Goal: Contribute content: Contribute content

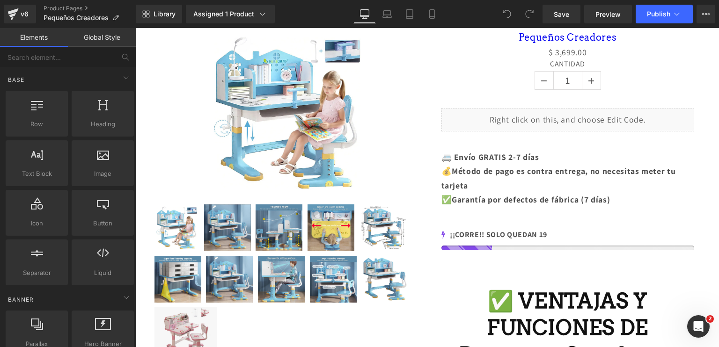
scroll to position [321, 0]
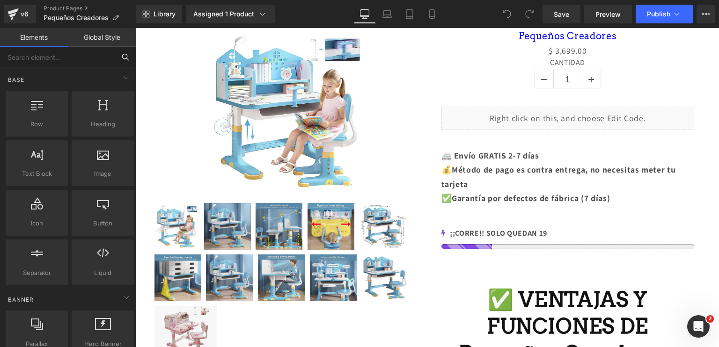
click at [69, 52] on input "text" at bounding box center [57, 57] width 115 height 21
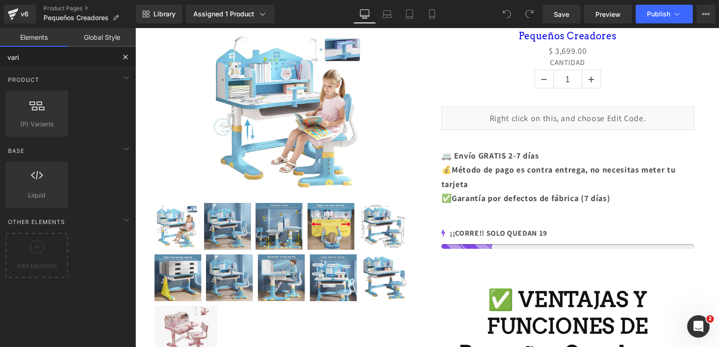
type input "varia"
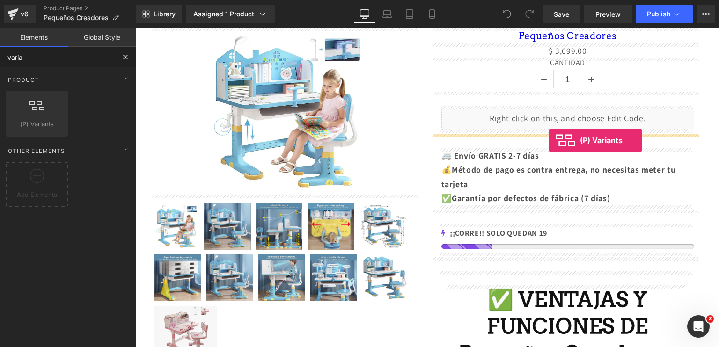
drag, startPoint x: 184, startPoint y: 147, endPoint x: 549, endPoint y: 140, distance: 364.8
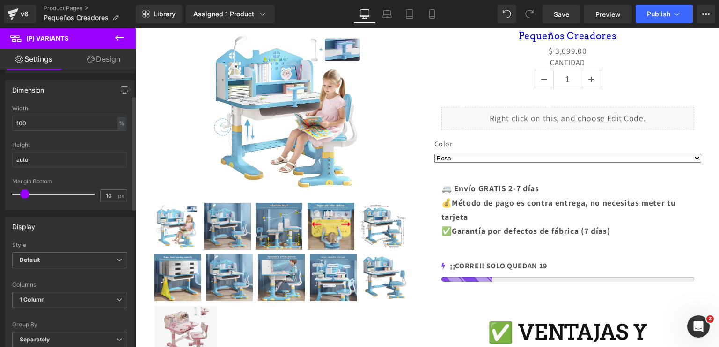
scroll to position [83, 0]
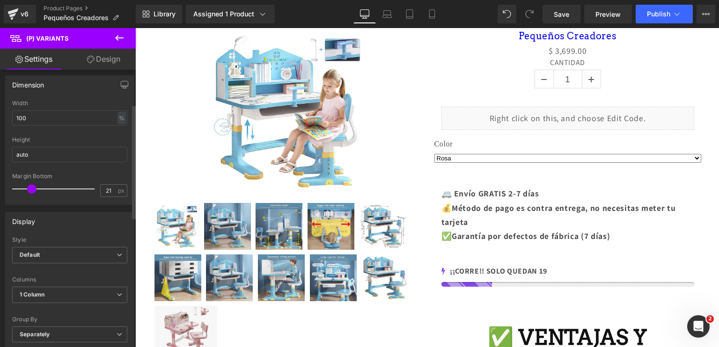
type input "23"
drag, startPoint x: 22, startPoint y: 189, endPoint x: 32, endPoint y: 189, distance: 9.8
click at [32, 189] on span at bounding box center [31, 189] width 9 height 9
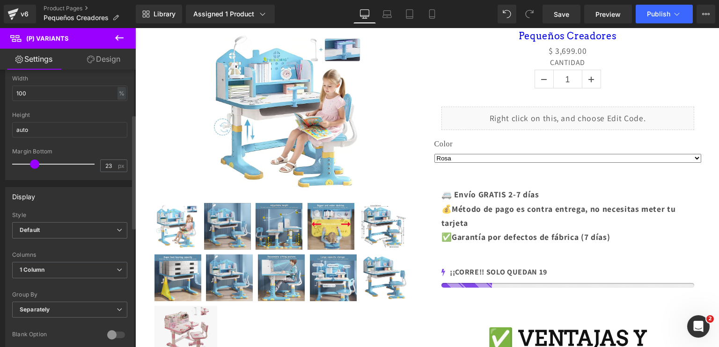
scroll to position [109, 0]
click at [82, 231] on span "Default" at bounding box center [69, 230] width 115 height 16
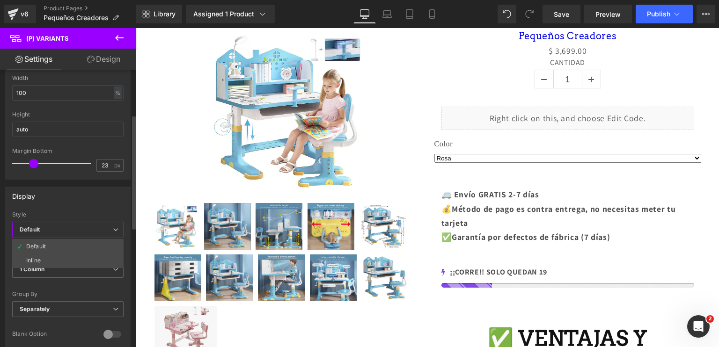
click at [82, 231] on span "Default" at bounding box center [67, 230] width 111 height 16
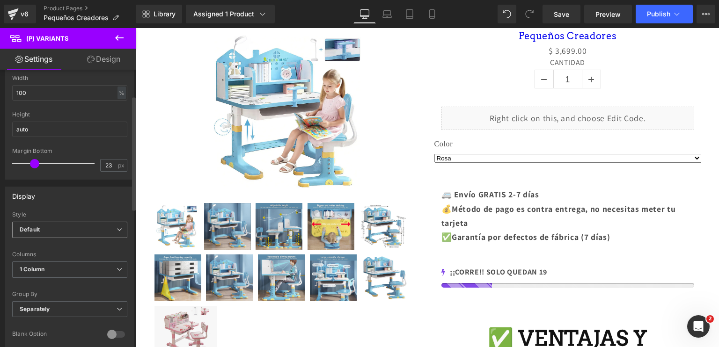
scroll to position [0, 0]
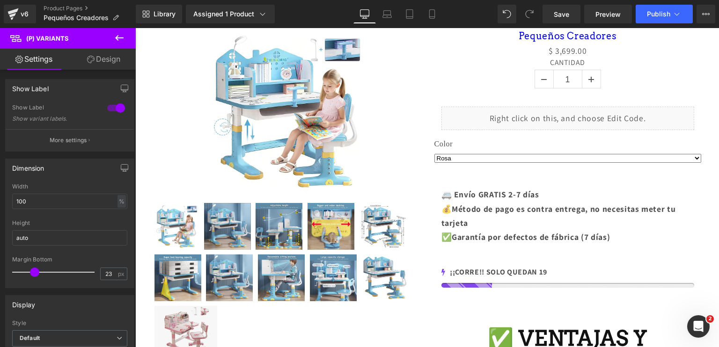
click at [116, 59] on link "Design" at bounding box center [104, 59] width 68 height 21
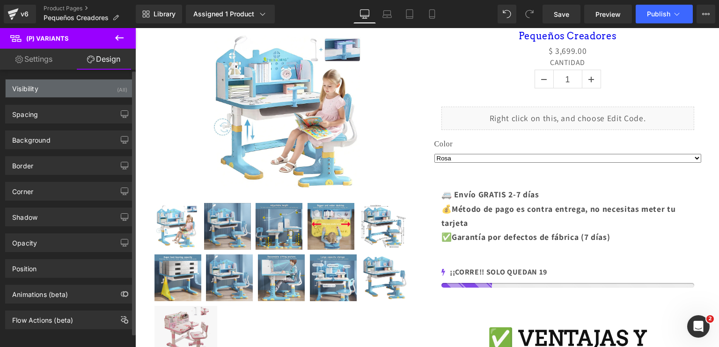
click at [71, 90] on div "Visibility (All)" at bounding box center [70, 89] width 128 height 18
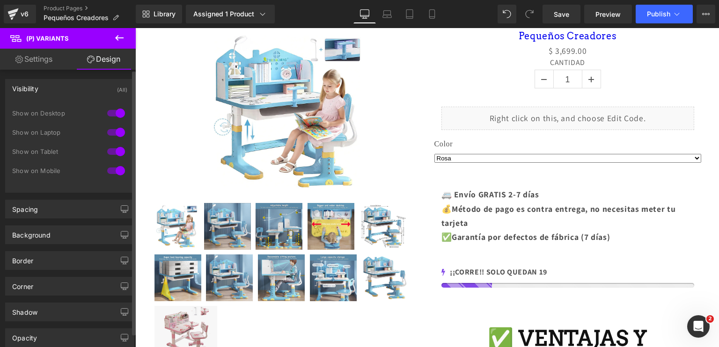
click at [71, 90] on div "Visibility (All)" at bounding box center [70, 89] width 128 height 18
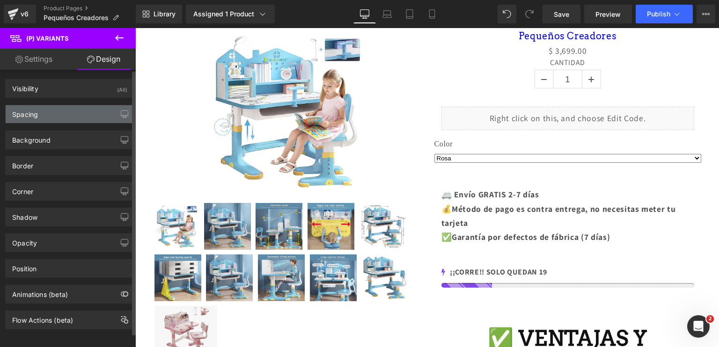
click at [65, 115] on div "Spacing" at bounding box center [70, 114] width 128 height 18
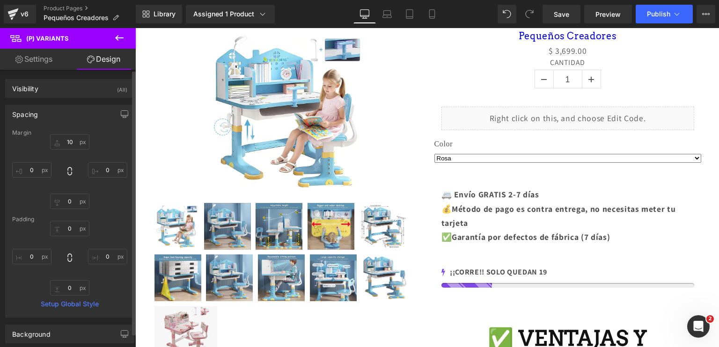
click at [65, 115] on div "Spacing" at bounding box center [70, 114] width 128 height 18
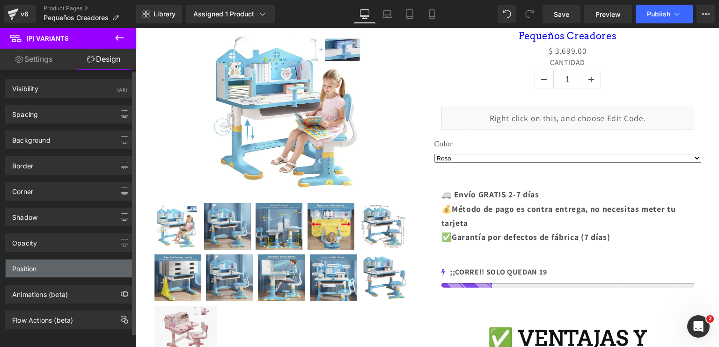
scroll to position [6, 0]
click at [73, 258] on div "Position" at bounding box center [70, 267] width 128 height 18
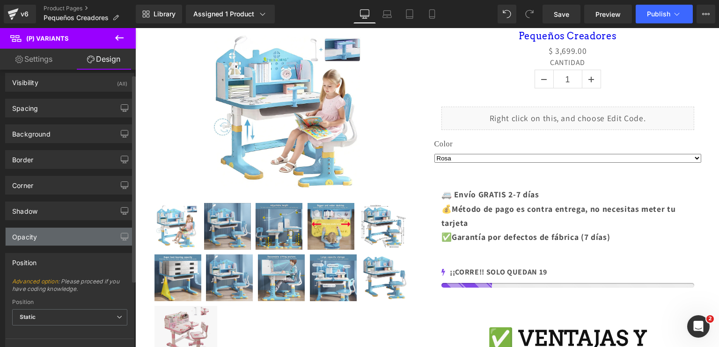
click at [68, 234] on div "Opacity" at bounding box center [70, 237] width 128 height 18
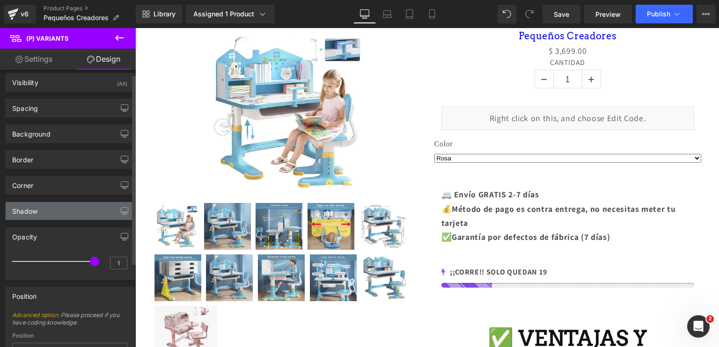
click at [68, 209] on div "Shadow" at bounding box center [70, 211] width 128 height 18
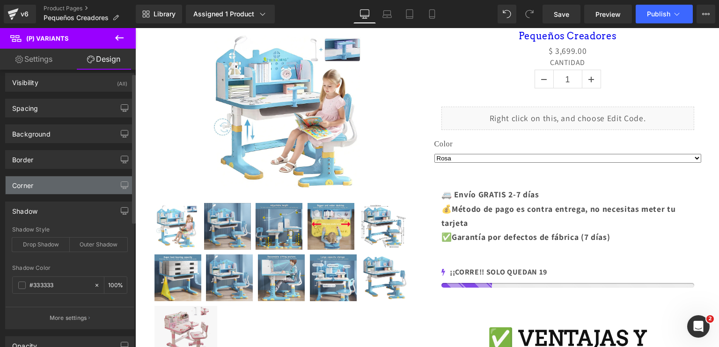
click at [65, 177] on div "Corner" at bounding box center [70, 186] width 128 height 18
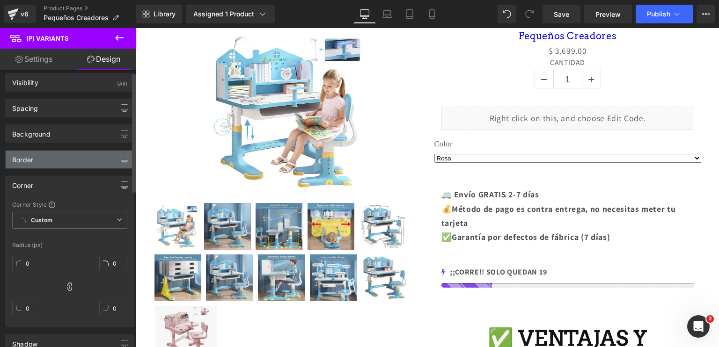
click at [56, 153] on div "Border" at bounding box center [70, 160] width 128 height 18
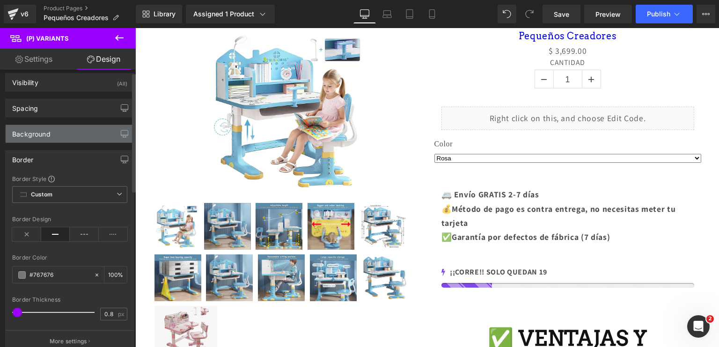
click at [48, 127] on div "Background" at bounding box center [31, 131] width 38 height 13
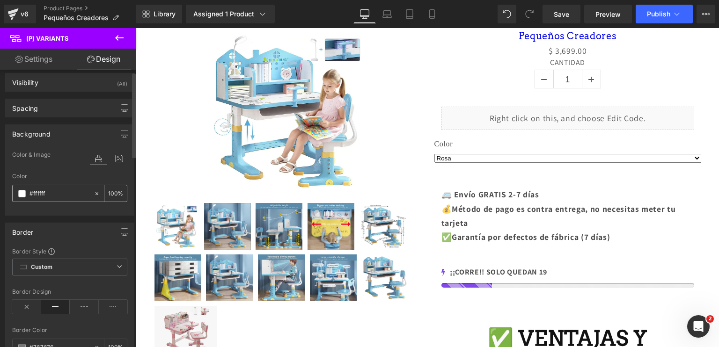
click at [22, 187] on div "#ffffff" at bounding box center [53, 193] width 81 height 16
click at [22, 195] on span at bounding box center [21, 193] width 7 height 7
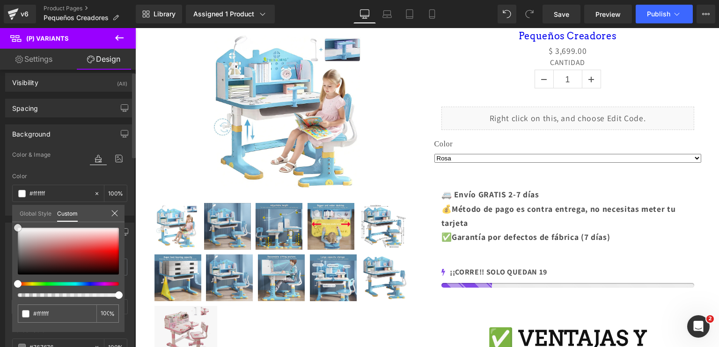
type input "#aa3535"
click at [70, 254] on div at bounding box center [68, 251] width 101 height 47
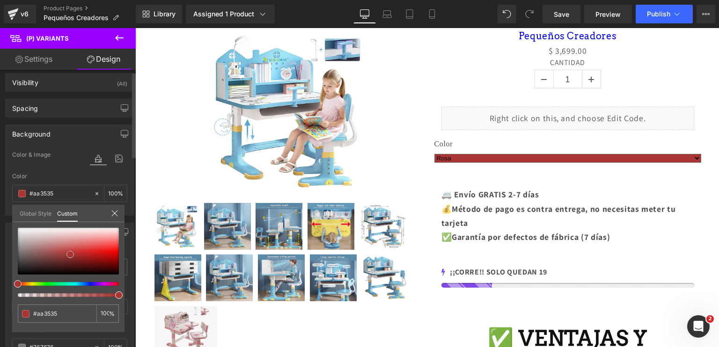
click at [70, 254] on span at bounding box center [69, 254] width 7 height 7
click at [99, 287] on div at bounding box center [68, 262] width 101 height 69
drag, startPoint x: 99, startPoint y: 287, endPoint x: 105, endPoint y: 284, distance: 6.3
click at [105, 284] on div at bounding box center [68, 262] width 101 height 69
type input "#aa357d"
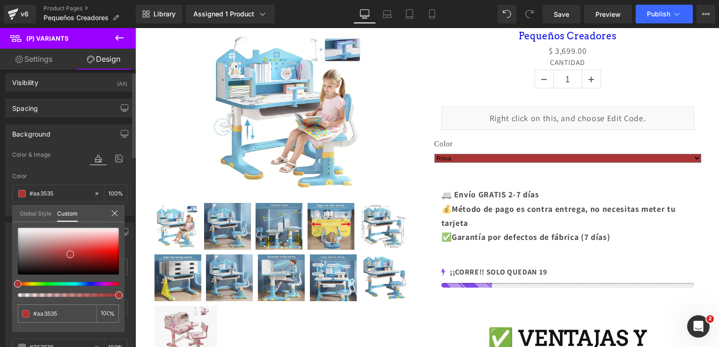
type input "#aa357d"
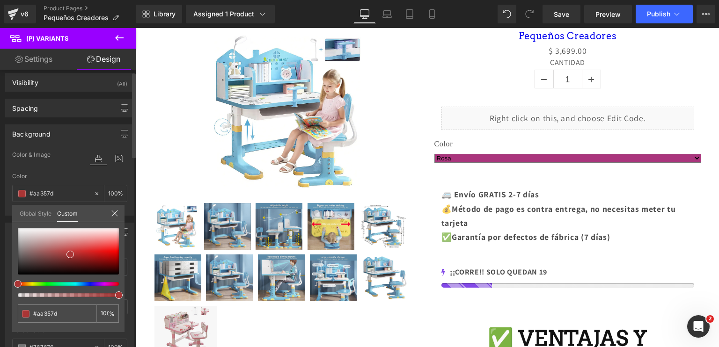
click at [105, 284] on div at bounding box center [64, 284] width 101 height 4
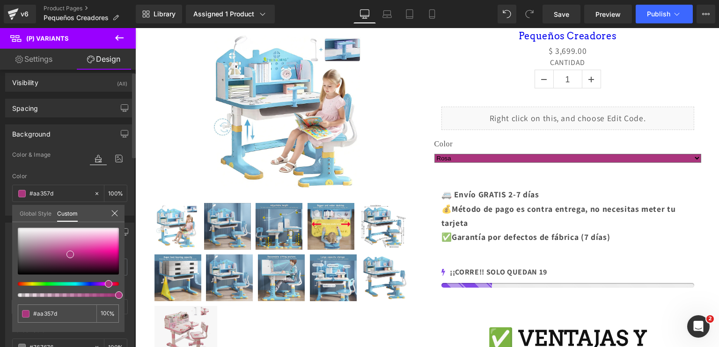
type input "#aa356a"
type input "#aa3577"
type input "#aa3581"
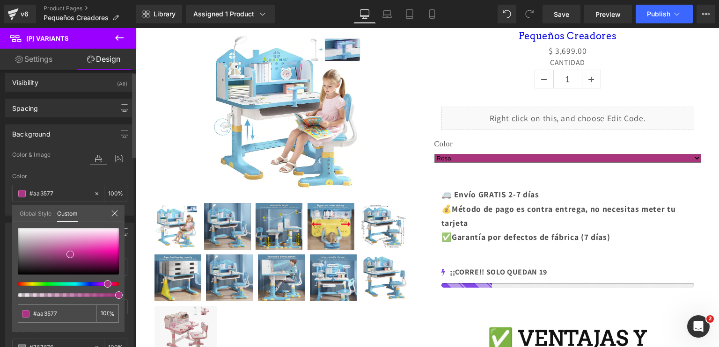
type input "#aa3581"
type input "#aa358b"
type input "#aa3591"
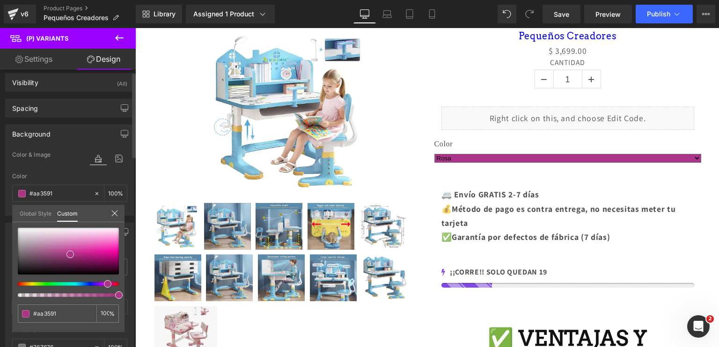
type input "#aa3597"
type input "#aa359a"
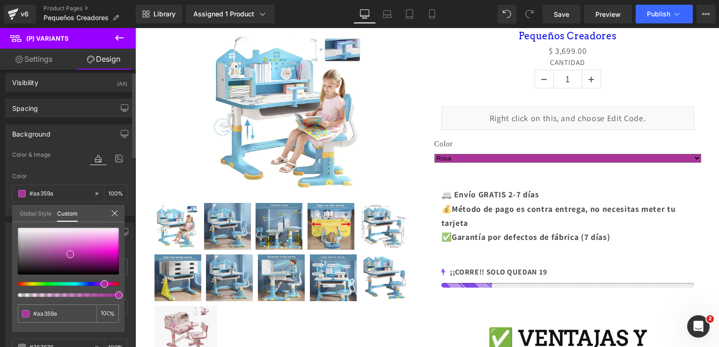
type input "#aa3597"
type input "#aa3591"
type input "#aa3581"
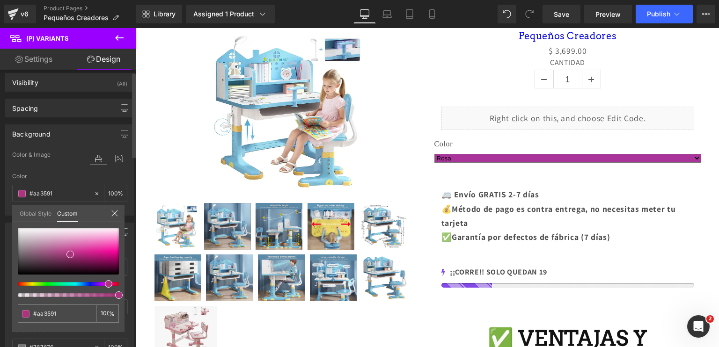
type input "#aa3581"
type input "#aa356e"
type input "#aa3560"
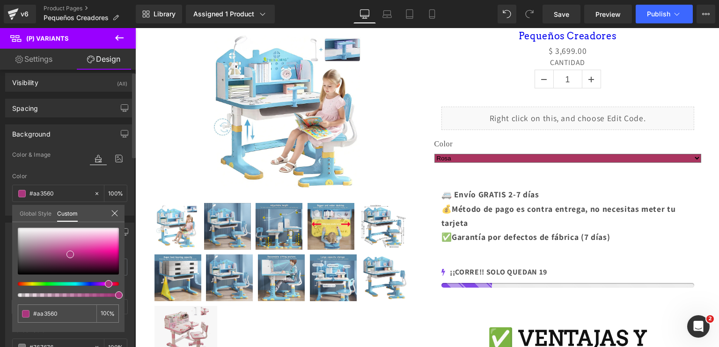
click at [108, 286] on div at bounding box center [68, 262] width 101 height 69
type input "#aa3556"
click at [108, 286] on div at bounding box center [68, 262] width 101 height 69
drag, startPoint x: 108, startPoint y: 286, endPoint x: 112, endPoint y: 285, distance: 4.9
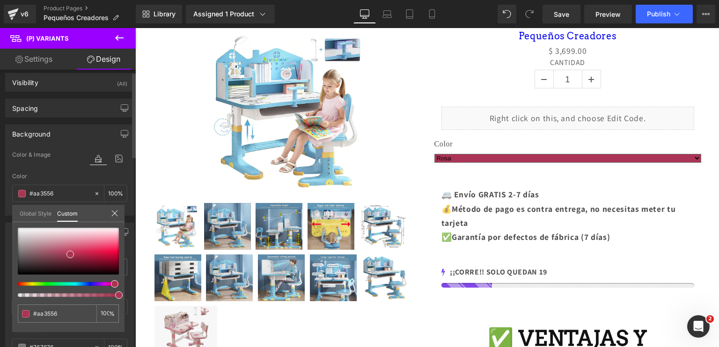
click at [112, 285] on div at bounding box center [68, 262] width 101 height 69
type input "#aa3545"
type input "#aa356a"
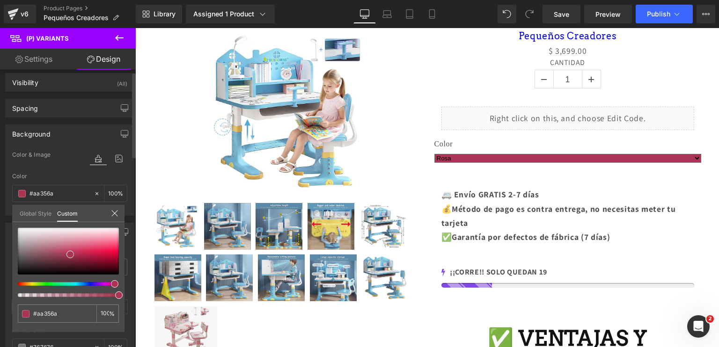
type input "#aa3597"
type input "#9c35aa"
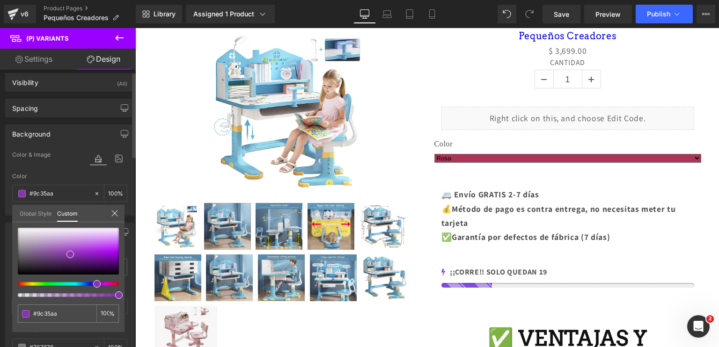
type input "#9135aa"
type input "#7f35aa"
type input "#7935aa"
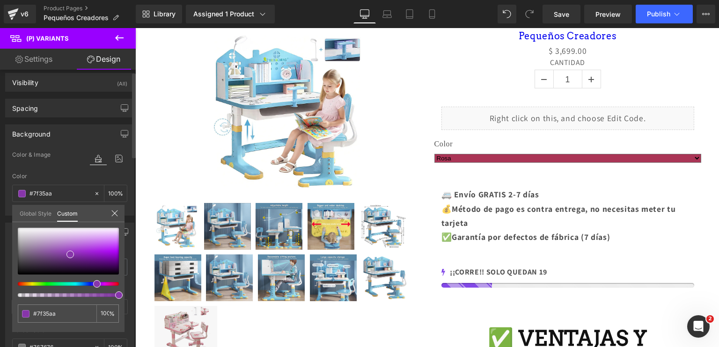
type input "#7935aa"
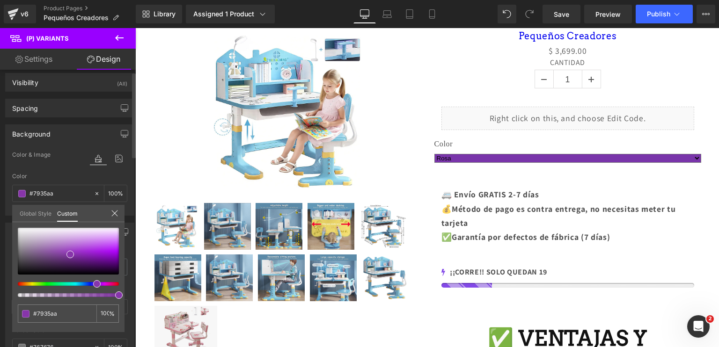
type input "#7035aa"
type input "#6c35aa"
type input "#6a35aa"
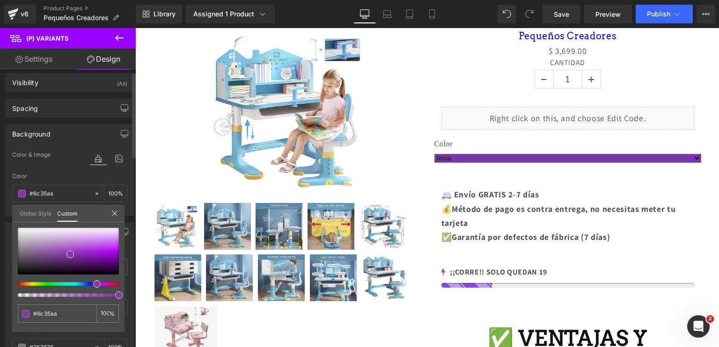
type input "#6a35aa"
type input "#6235aa"
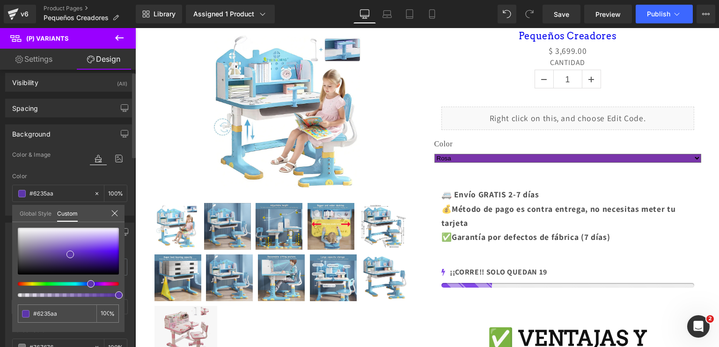
type input "#6035aa"
type input "#5c35aa"
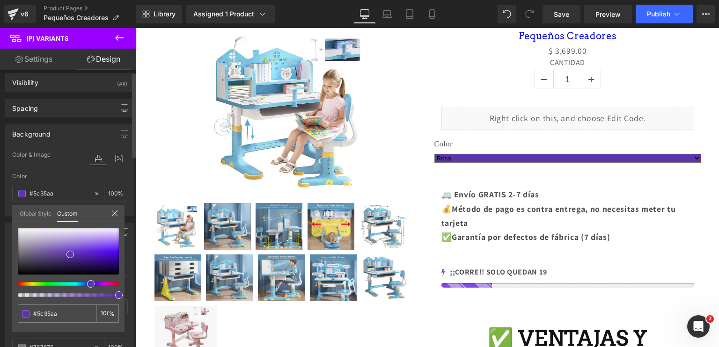
type input "#6035aa"
type input "#6235aa"
type input "#7035aa"
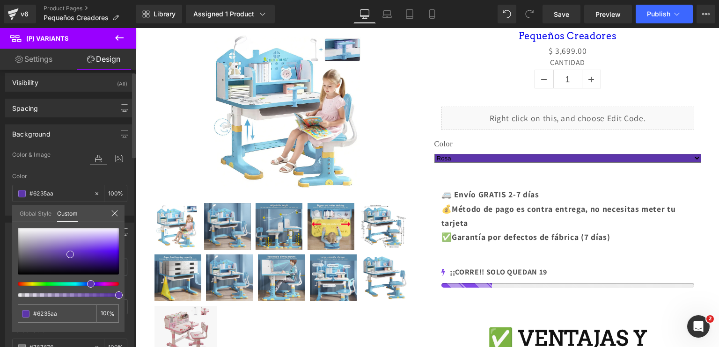
type input "#7035aa"
type input "#7635aa"
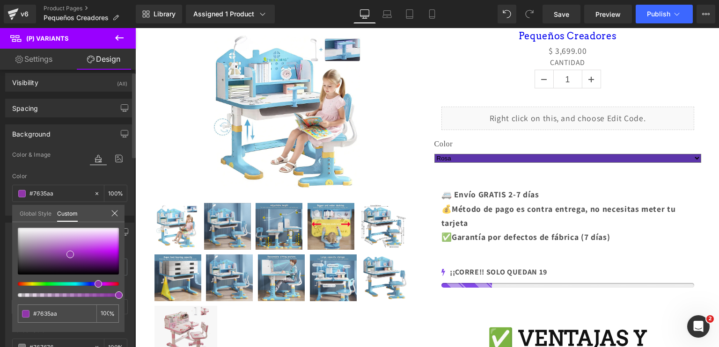
type input "#8335aa"
type input "#9135aa"
type input "#9735aa"
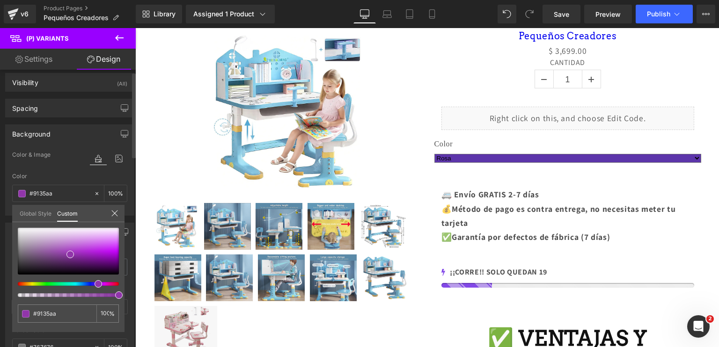
type input "#9735aa"
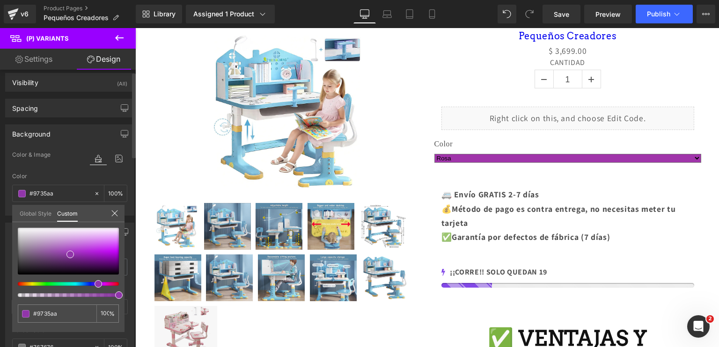
type input "#a035aa"
type input "#a635aa"
type input "#aa35a6"
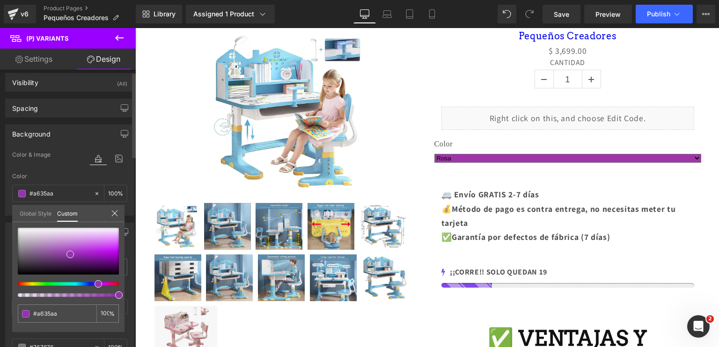
type input "#aa35a6"
type input "#aa35a0"
type input "#aa359a"
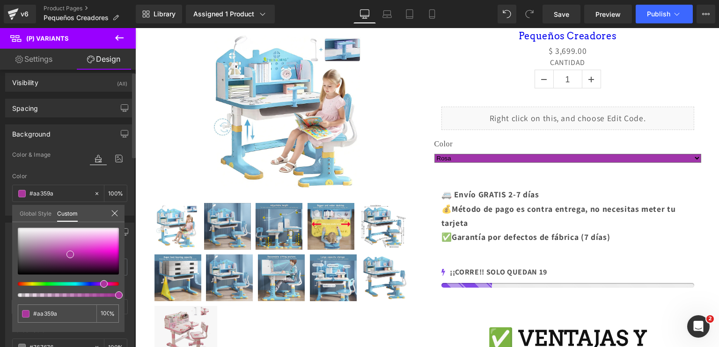
type input "#aa3593"
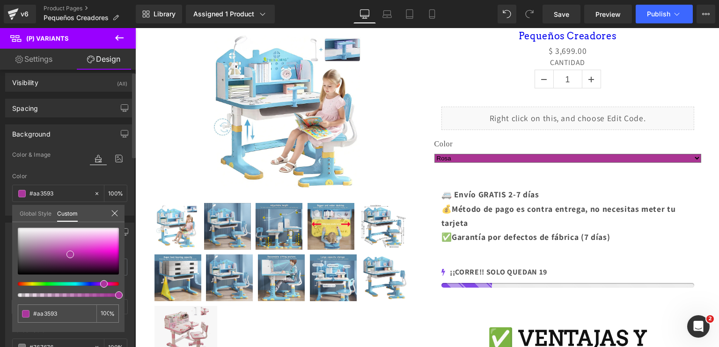
type input "#aa358d"
type input "#aa3589"
type input "#aa3587"
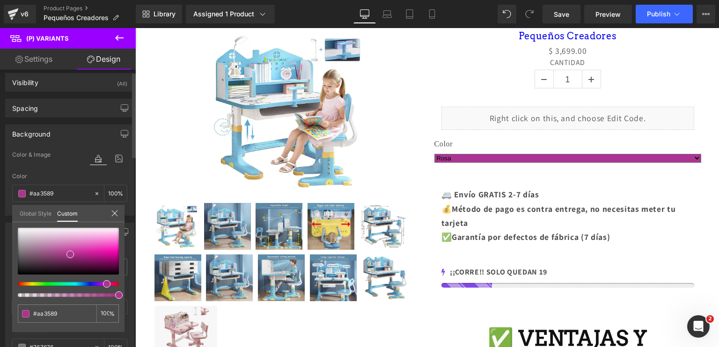
type input "#aa3587"
type input "#aa3589"
type input "#aa358d"
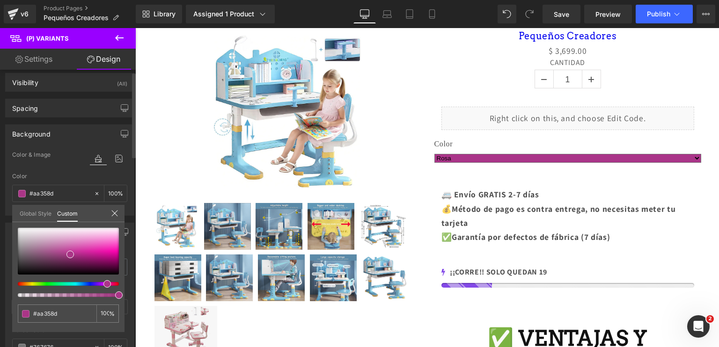
type input "#aa3591"
type input "#aa3593"
type input "#aa3597"
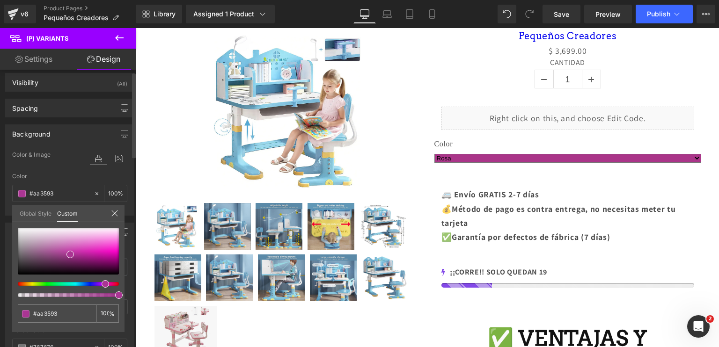
type input "#aa3597"
type input "#aa359a"
type input "#aa359c"
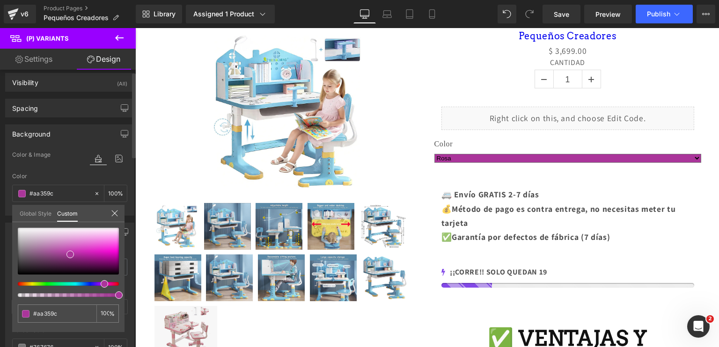
type input "#aa35a0"
type input "#aa35a4"
type input "#aa35a6"
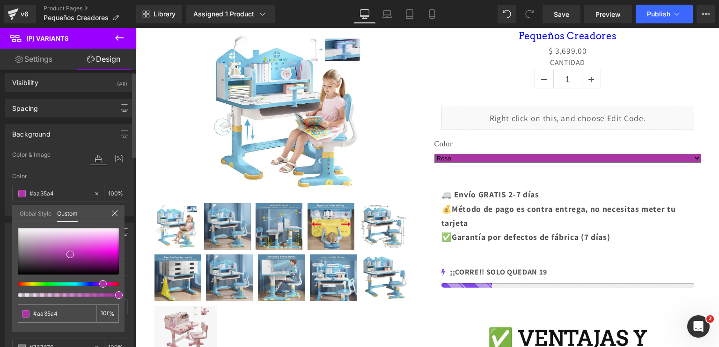
type input "#aa35a6"
type input "#aa35aa"
type input "#a635aa"
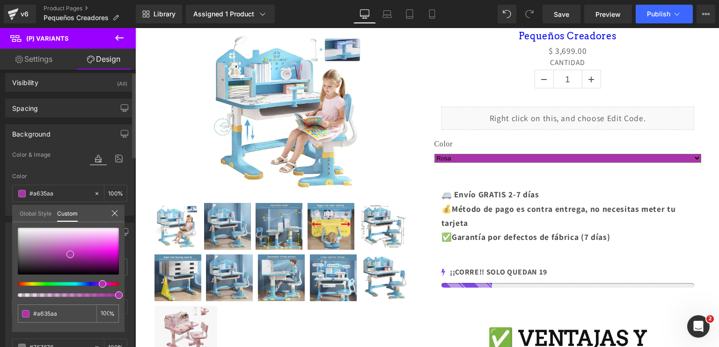
type input "#a435aa"
type input "#a035aa"
type input "#9c35aa"
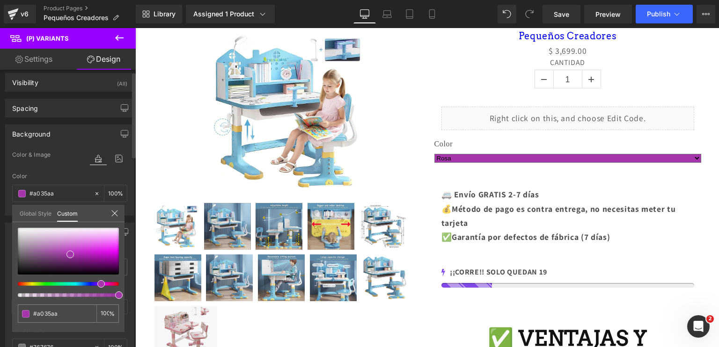
type input "#9c35aa"
type input "#9735aa"
type input "#9335aa"
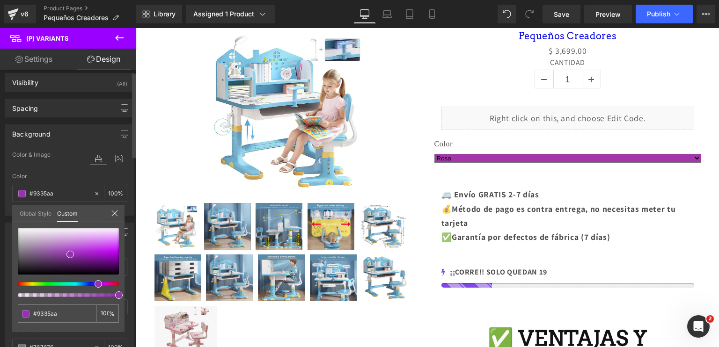
type input "#8935aa"
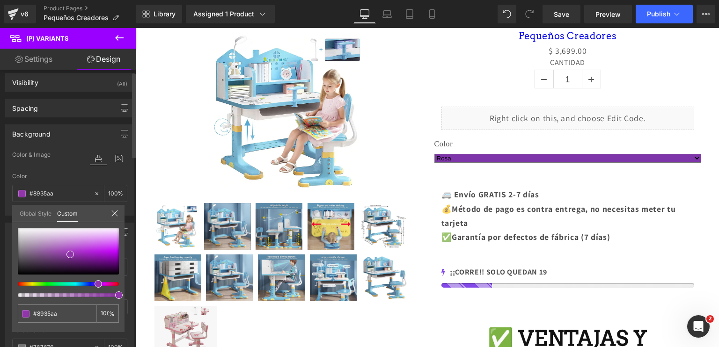
type input "#7f35aa"
type input "#7935aa"
type input "#7635aa"
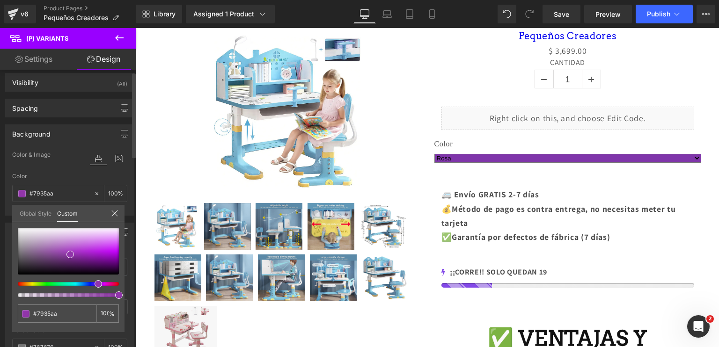
type input "#7635aa"
type input "#7035aa"
type input "#6c35aa"
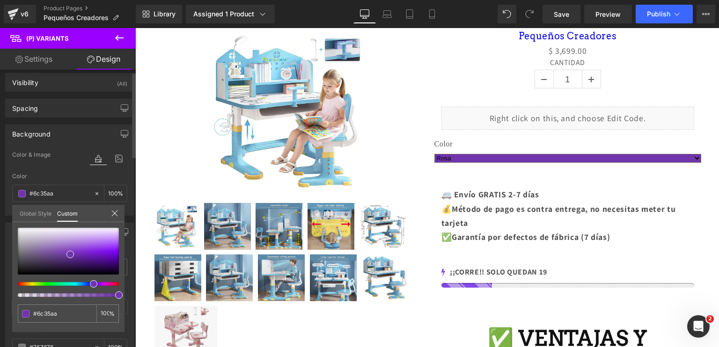
type input "#5835aa"
type input "#4335aa"
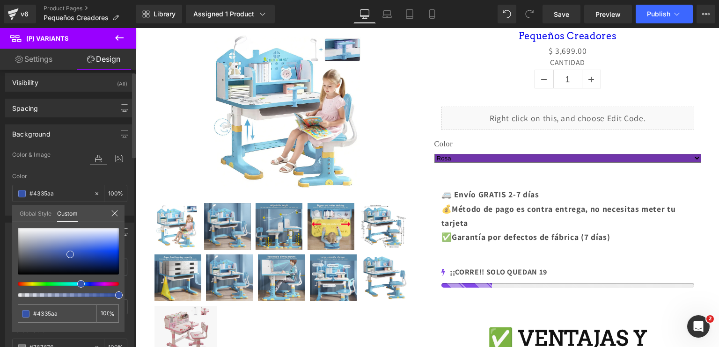
type input "#3545aa"
type input "#3579aa"
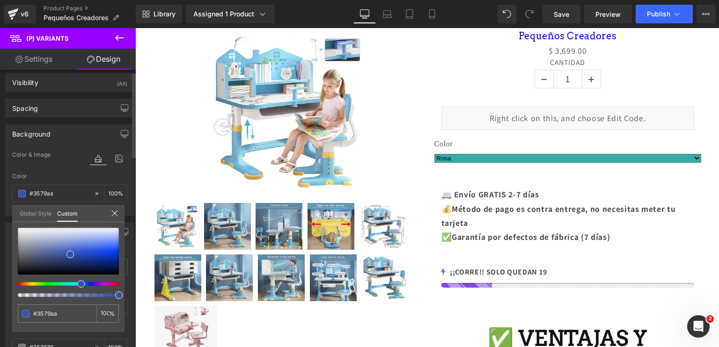
type input "#35aaa6"
type input "#35aa74"
type input "#35aa49"
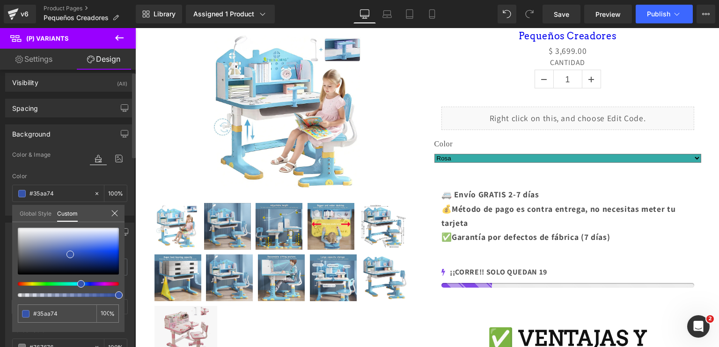
type input "#35aa49"
type input "#3baa35"
type input "#5caa35"
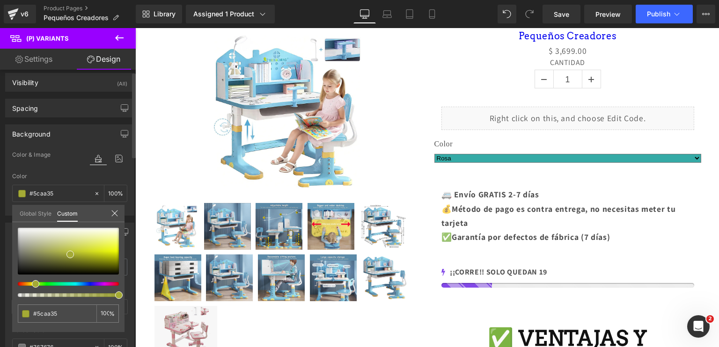
type input "#70aa35"
type input "#93aa35"
type input "#aa9a35"
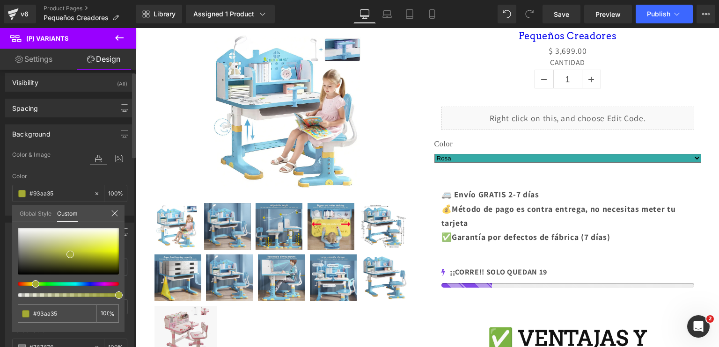
type input "#aa9a35"
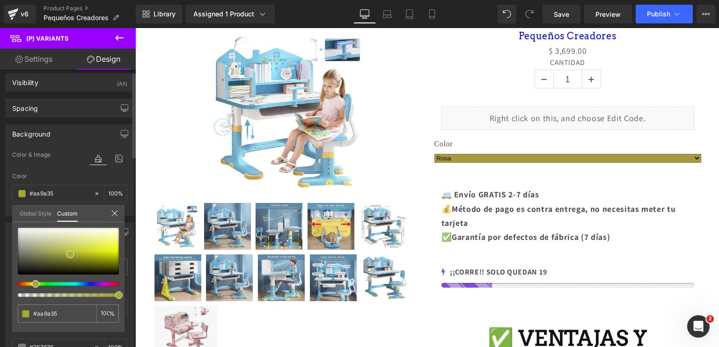
type input "#aa6c35"
type input "#aa3b35"
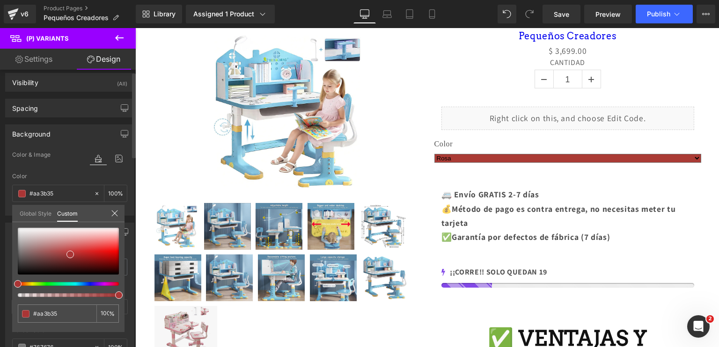
type input "#aa5835"
type input "#aa6635"
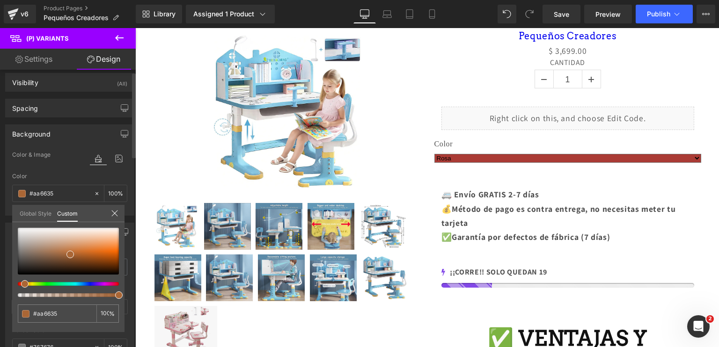
drag, startPoint x: 112, startPoint y: 285, endPoint x: 20, endPoint y: 231, distance: 107.0
click at [20, 231] on div at bounding box center [68, 262] width 101 height 69
type input "#aa6a35"
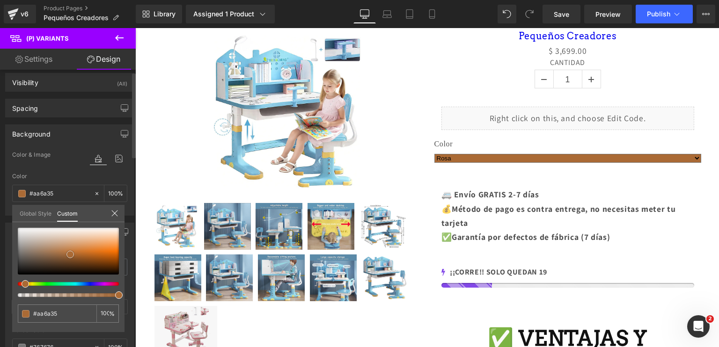
type input "#ededec"
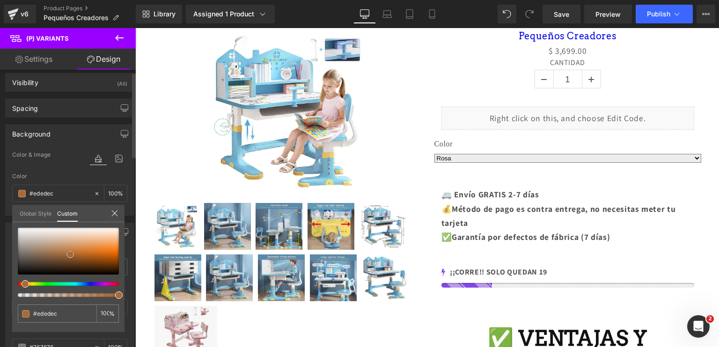
click at [20, 231] on div at bounding box center [68, 251] width 101 height 47
type input "#f0f0ef"
drag, startPoint x: 20, startPoint y: 231, endPoint x: 15, endPoint y: 227, distance: 6.7
click at [16, 228] on span at bounding box center [19, 231] width 7 height 7
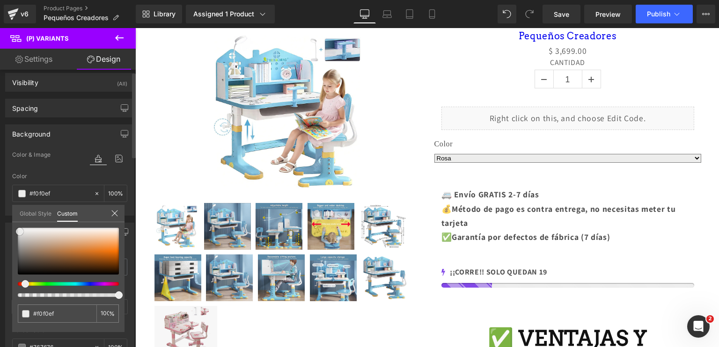
type input "#ffffff"
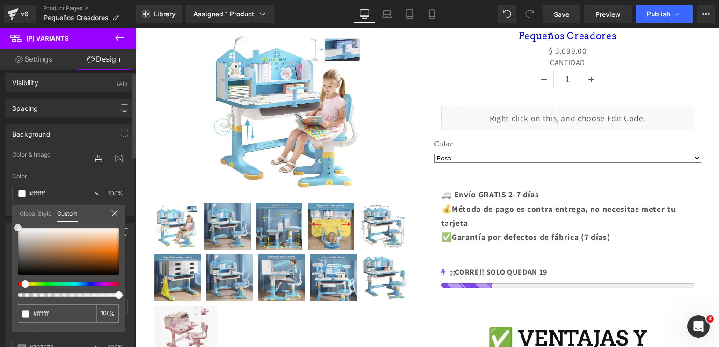
type input "#ebebe9"
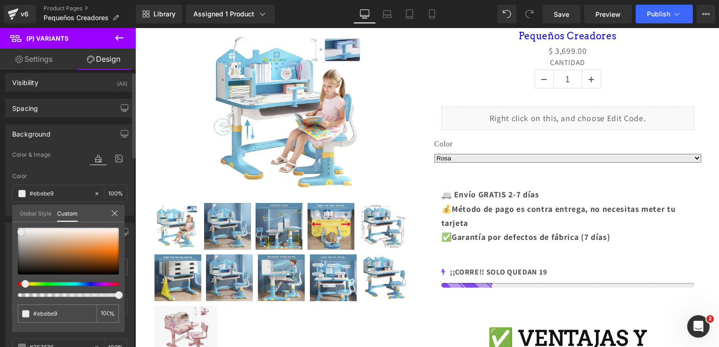
click at [21, 232] on div at bounding box center [68, 251] width 101 height 47
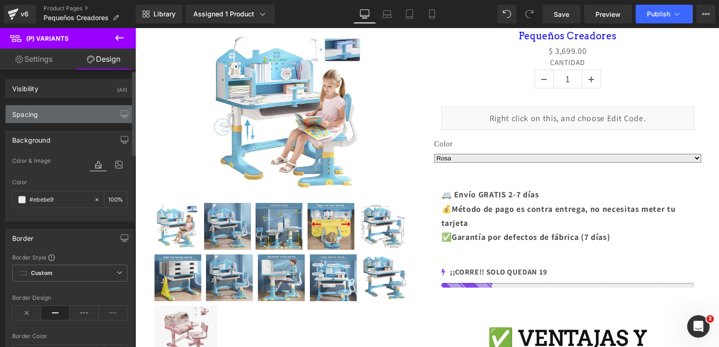
click at [65, 116] on div "Spacing" at bounding box center [70, 114] width 128 height 18
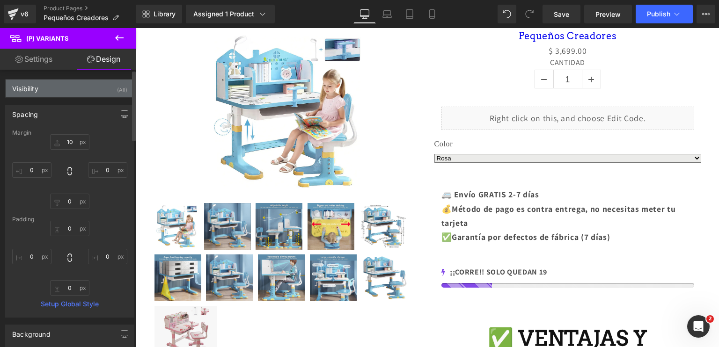
click at [52, 95] on div "Visibility (All)" at bounding box center [70, 89] width 128 height 18
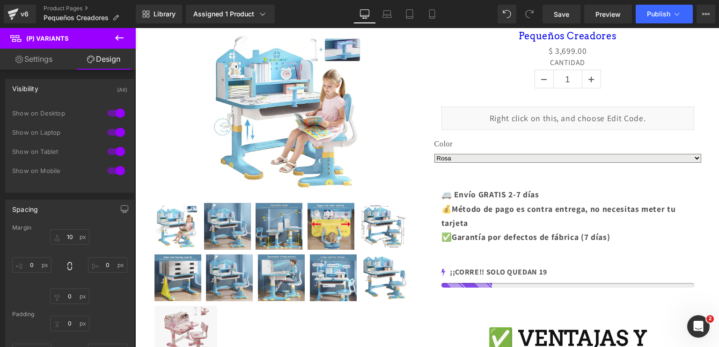
click at [35, 55] on link "Settings" at bounding box center [34, 59] width 68 height 21
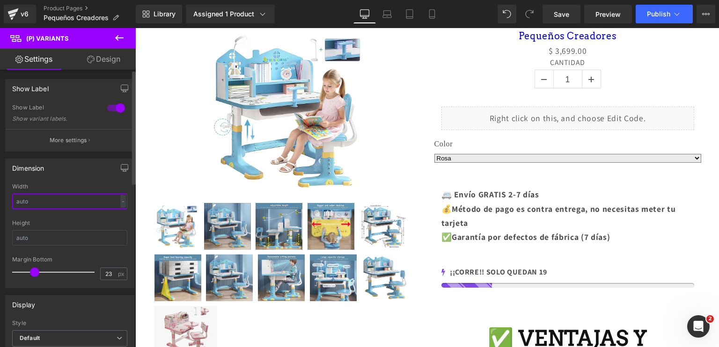
click at [81, 201] on input "text" at bounding box center [69, 201] width 115 height 15
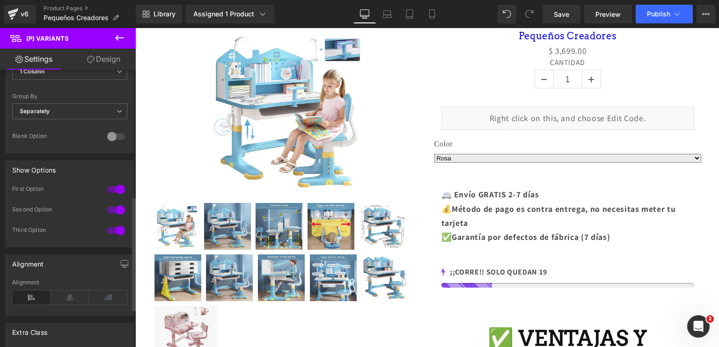
scroll to position [399, 0]
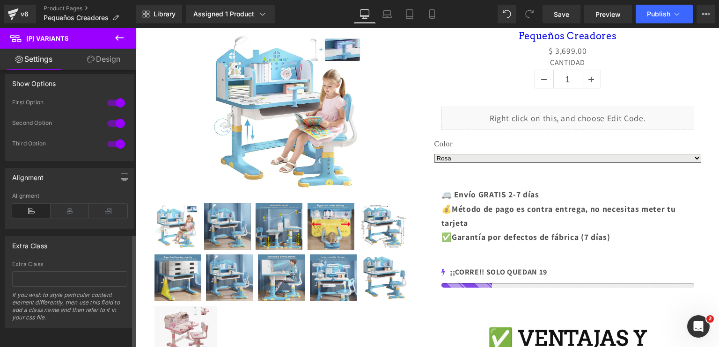
click at [73, 206] on icon at bounding box center [70, 211] width 38 height 14
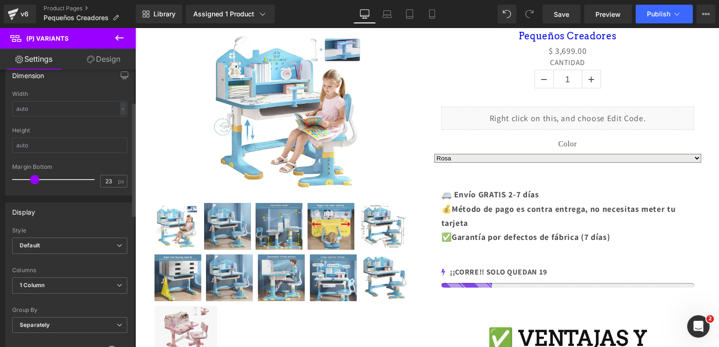
scroll to position [0, 0]
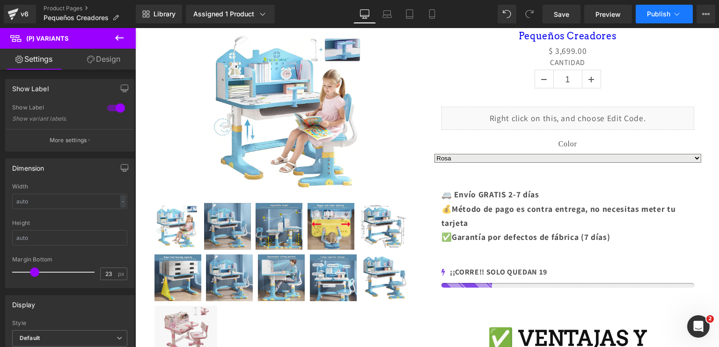
click at [680, 16] on icon at bounding box center [676, 13] width 9 height 9
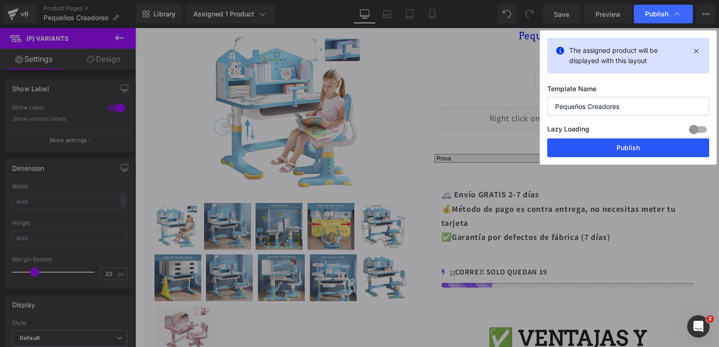
click at [627, 151] on button "Publish" at bounding box center [628, 148] width 162 height 19
